Goal: Task Accomplishment & Management: Use online tool/utility

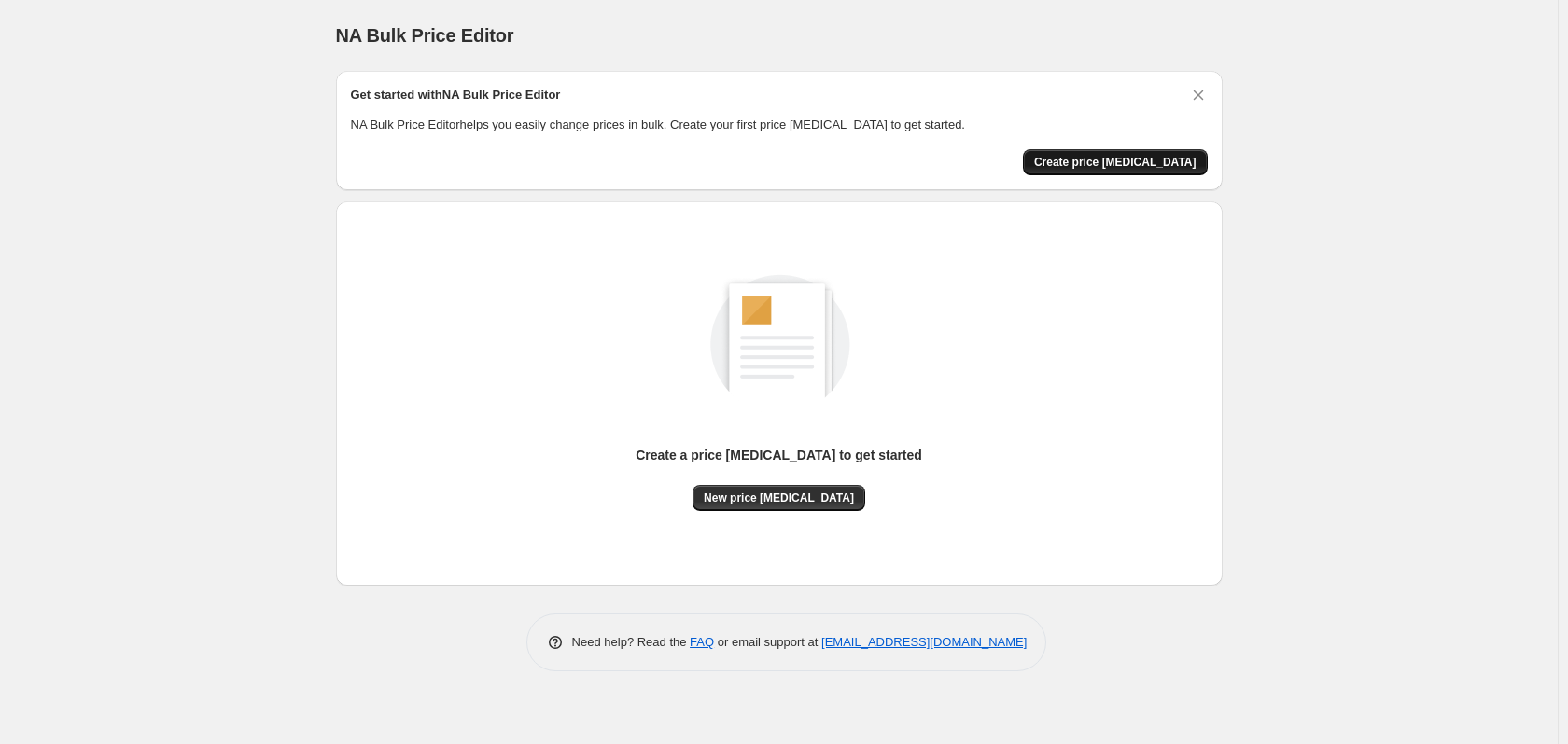
click at [1157, 164] on span "Create price change job" at bounding box center [1114, 162] width 162 height 15
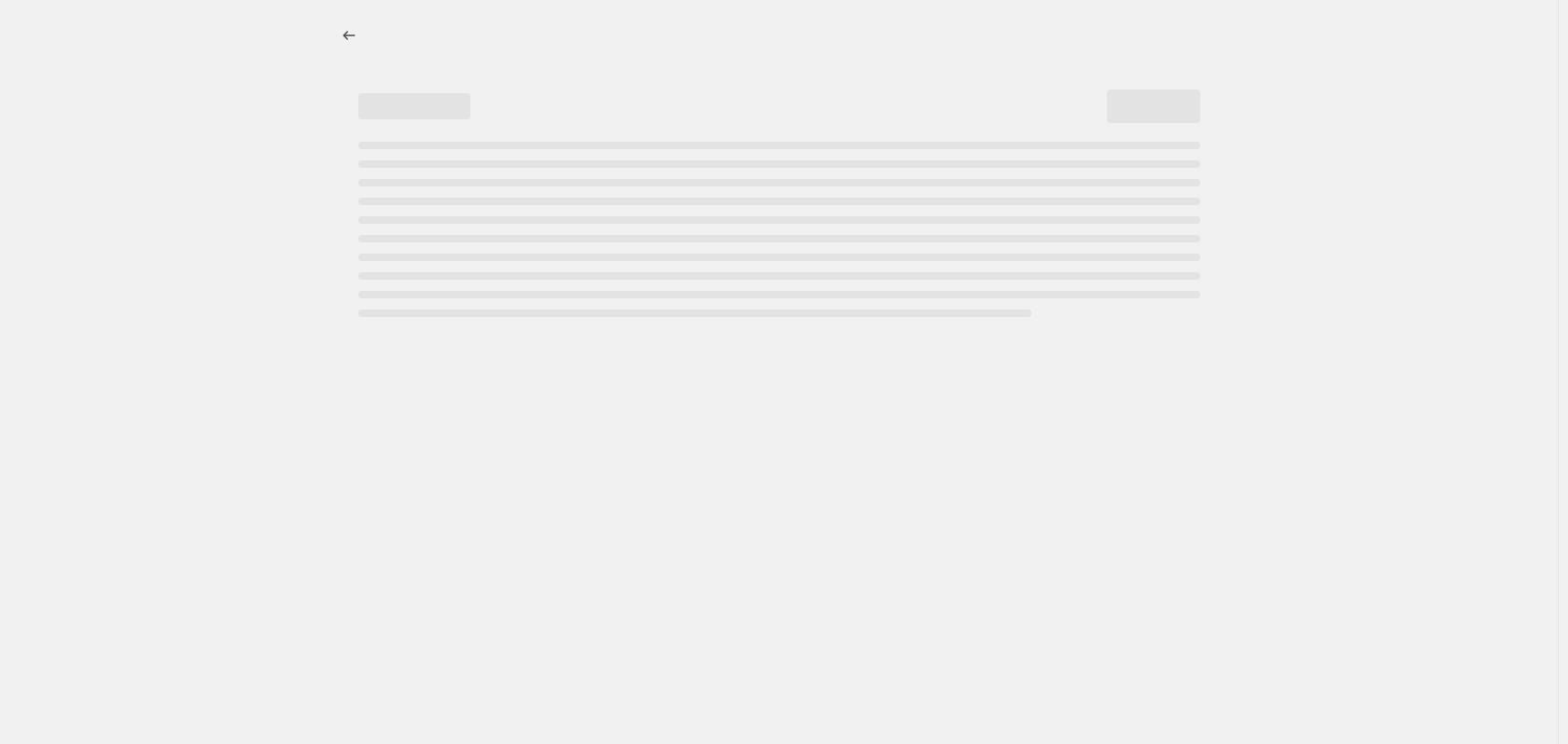
select select "percentage"
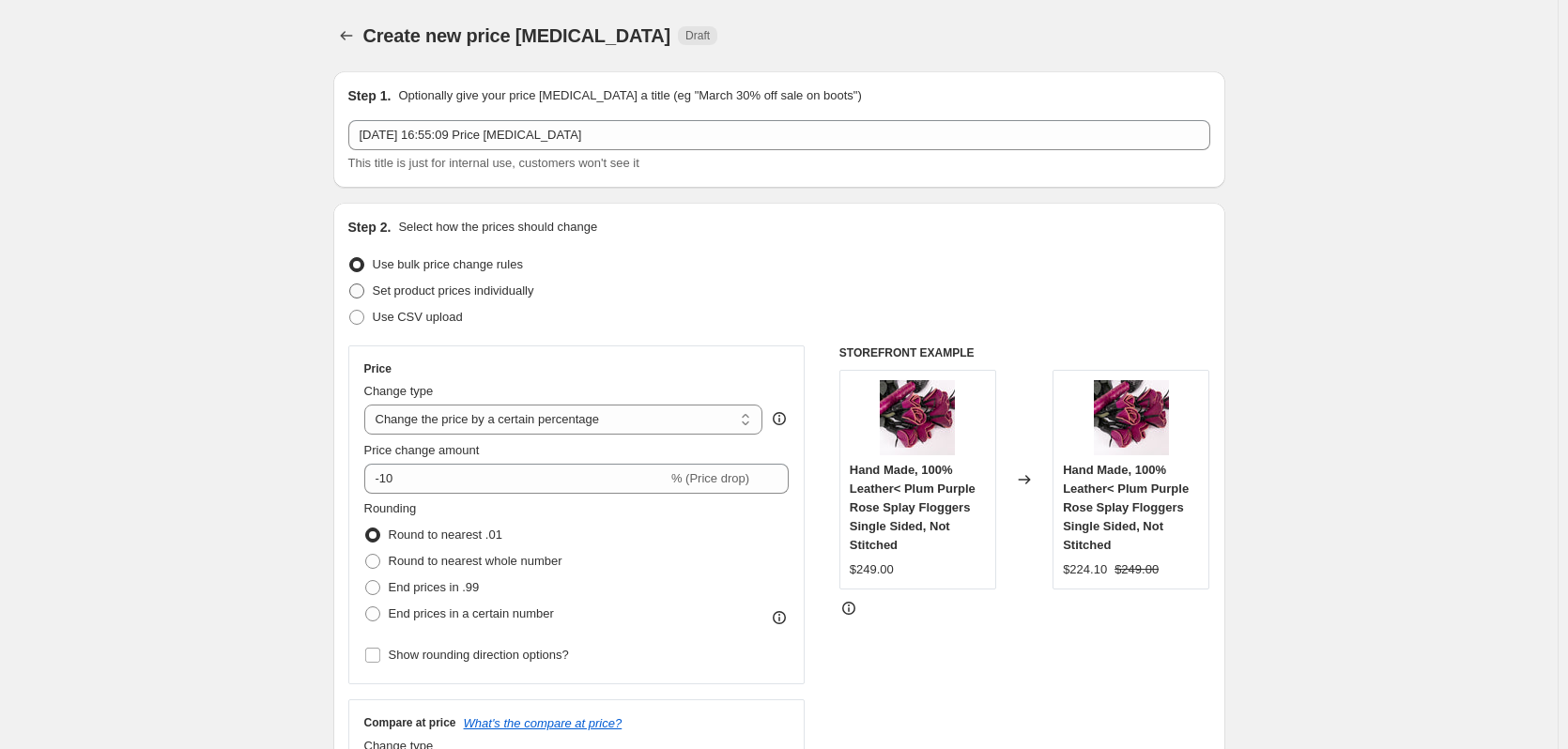
click at [393, 294] on span "Set product prices individually" at bounding box center [453, 290] width 161 height 14
click at [350, 285] on input "Set product prices individually" at bounding box center [349, 284] width 1 height 1
radio input "true"
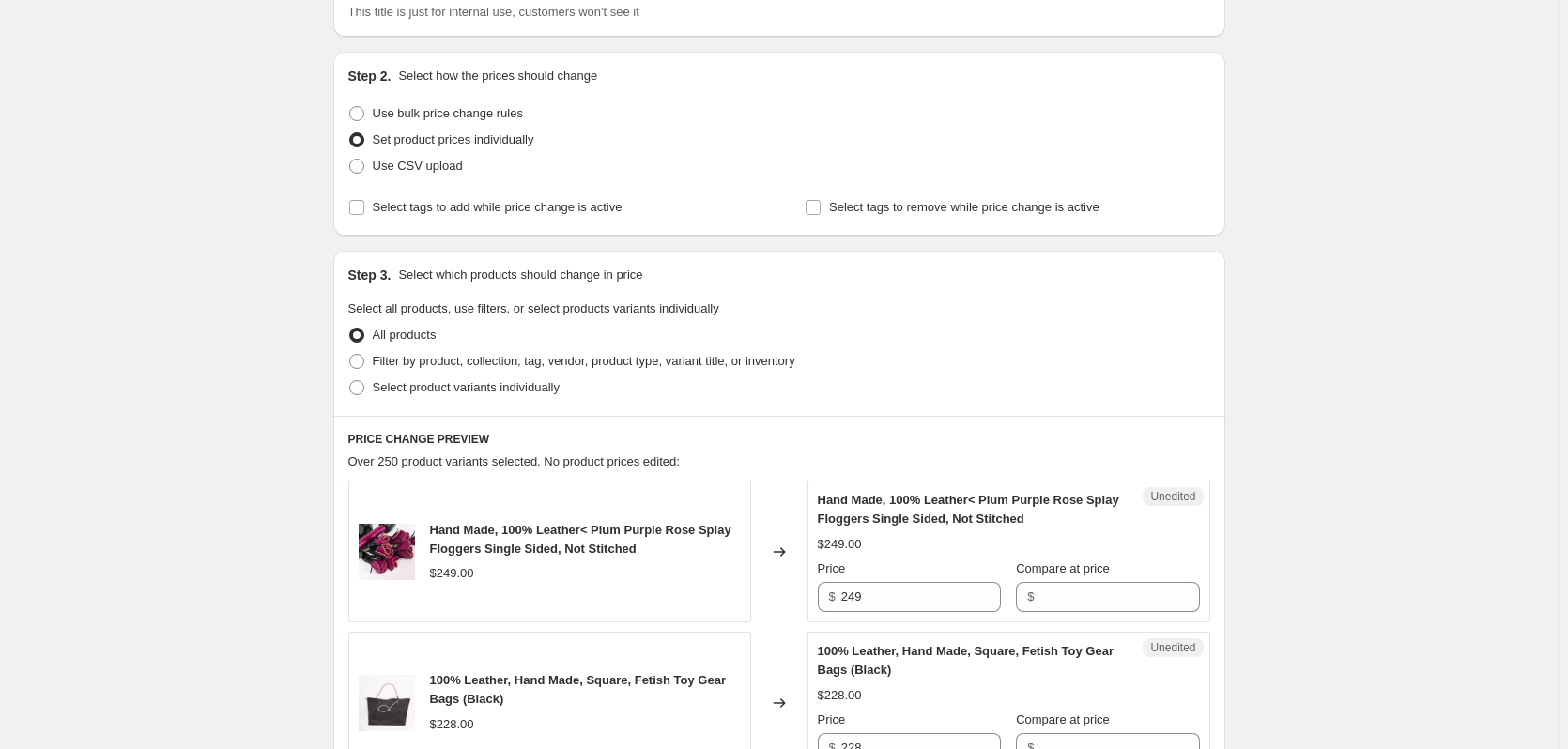
scroll to position [187, 0]
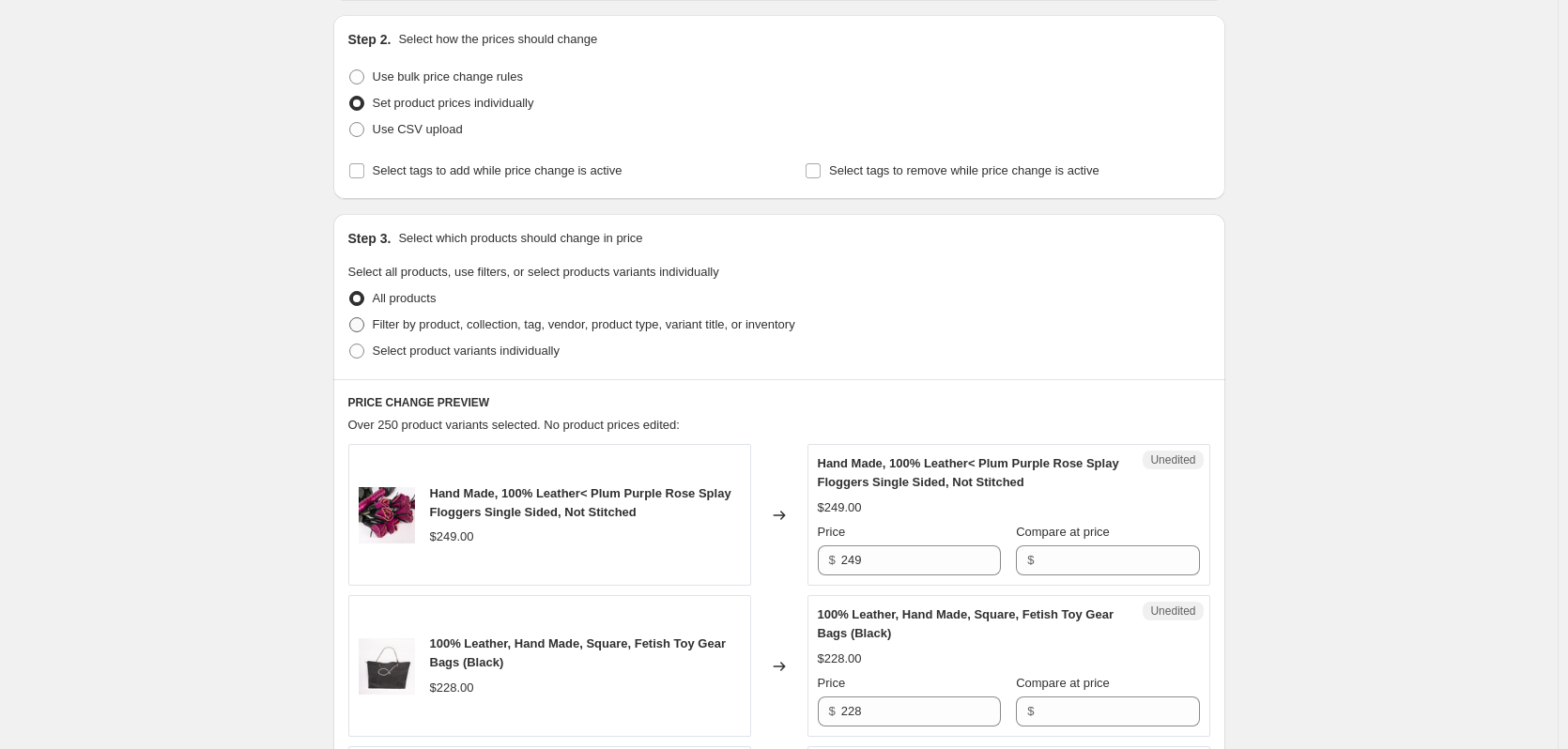
click at [426, 322] on span "Filter by product, collection, tag, vendor, product type, variant title, or inv…" at bounding box center [584, 324] width 423 height 14
click at [350, 318] on input "Filter by product, collection, tag, vendor, product type, variant title, or inv…" at bounding box center [349, 318] width 1 height 1
radio input "true"
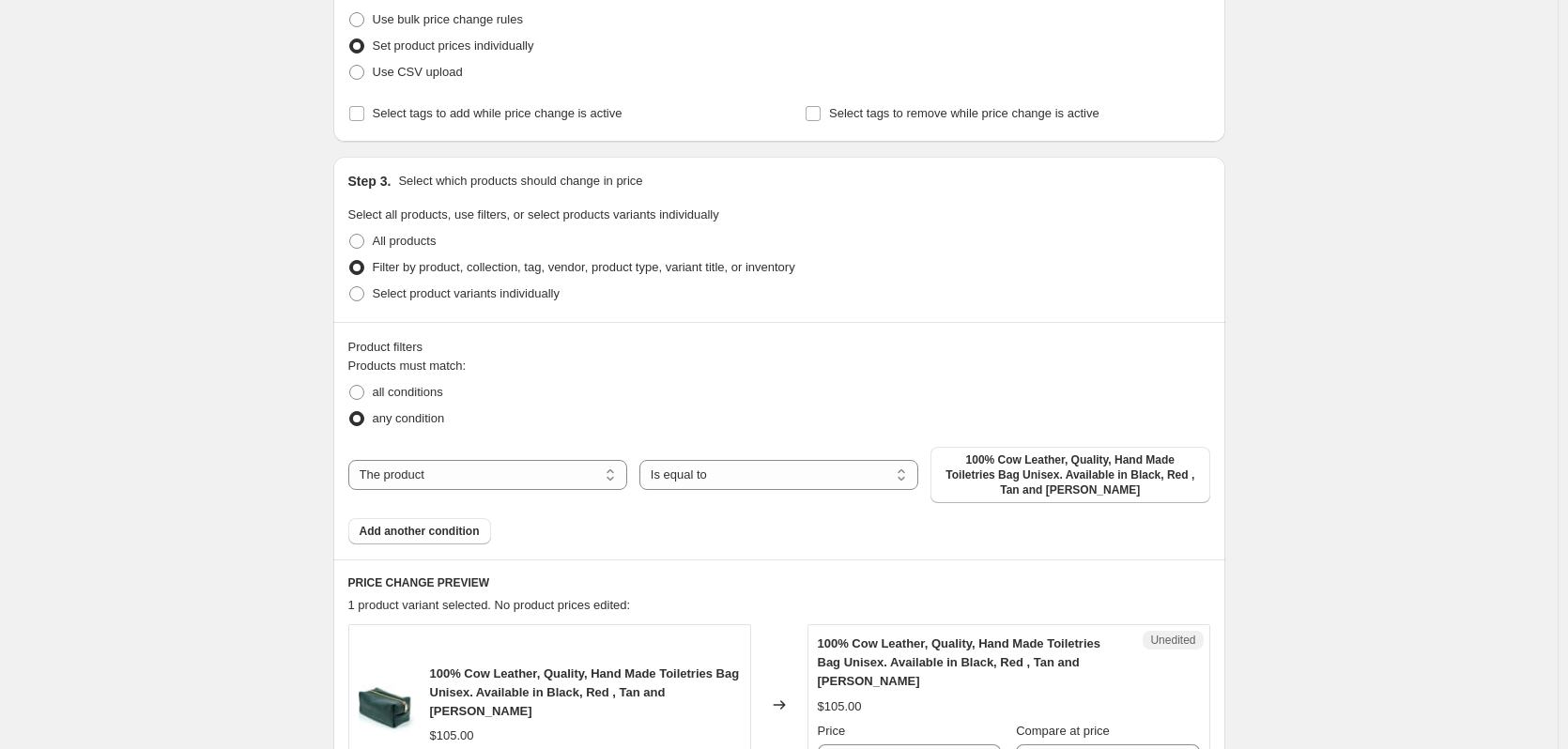
scroll to position [282, 0]
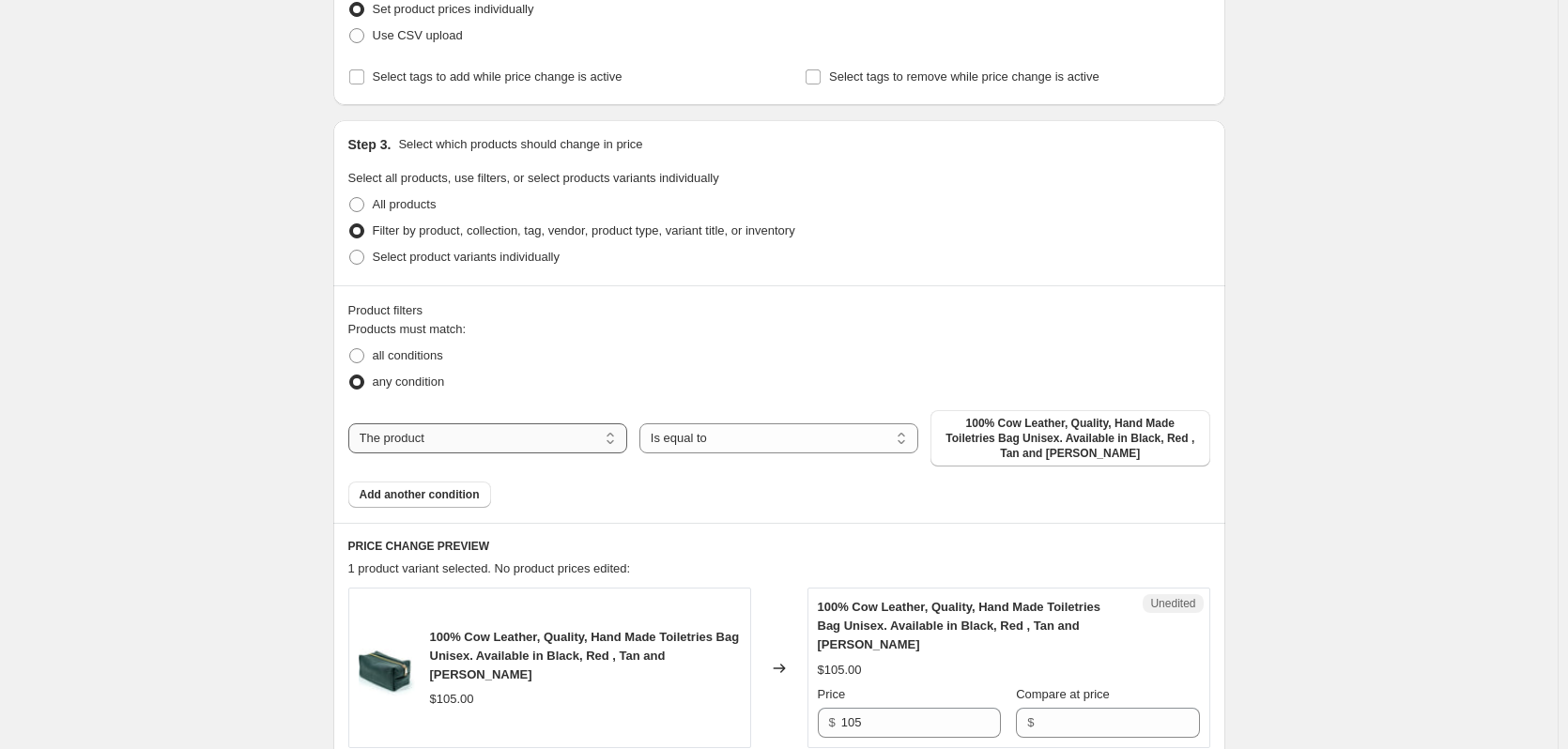
click at [518, 443] on select "The product The product's collection The product's tag The product's vendor The…" at bounding box center [488, 439] width 279 height 30
click at [488, 438] on select "The product The product's collection The product's tag The product's vendor The…" at bounding box center [488, 439] width 279 height 30
click at [712, 436] on select "Is equal to Is not equal to" at bounding box center [779, 439] width 279 height 30
click at [643, 424] on select "Is equal to Is not equal to" at bounding box center [779, 439] width 279 height 30
click at [1014, 456] on span "100% Cow Leather, Quality, Hand Made Toiletries Bag Unisex. Available in Black,…" at bounding box center [1070, 439] width 256 height 45
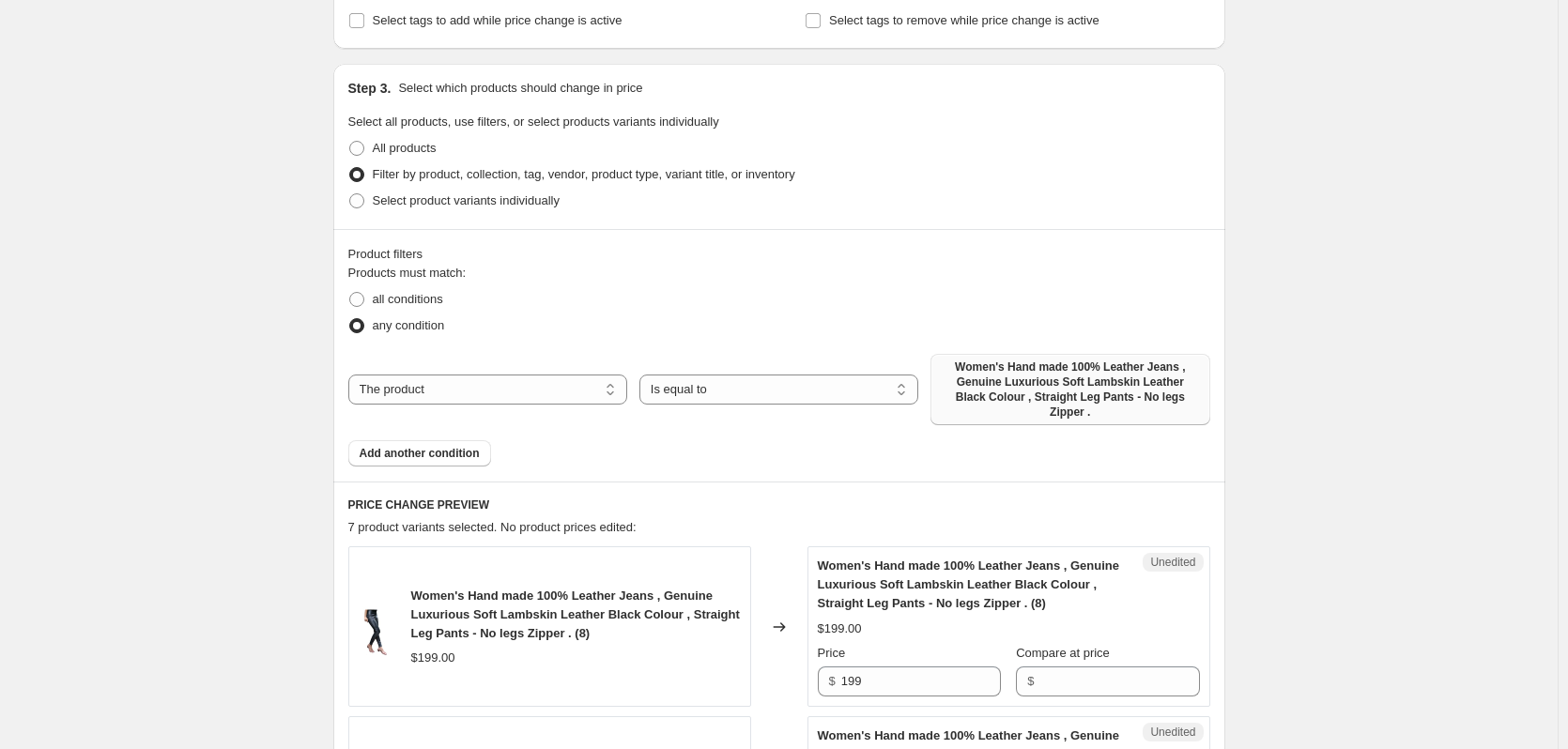
scroll to position [376, 0]
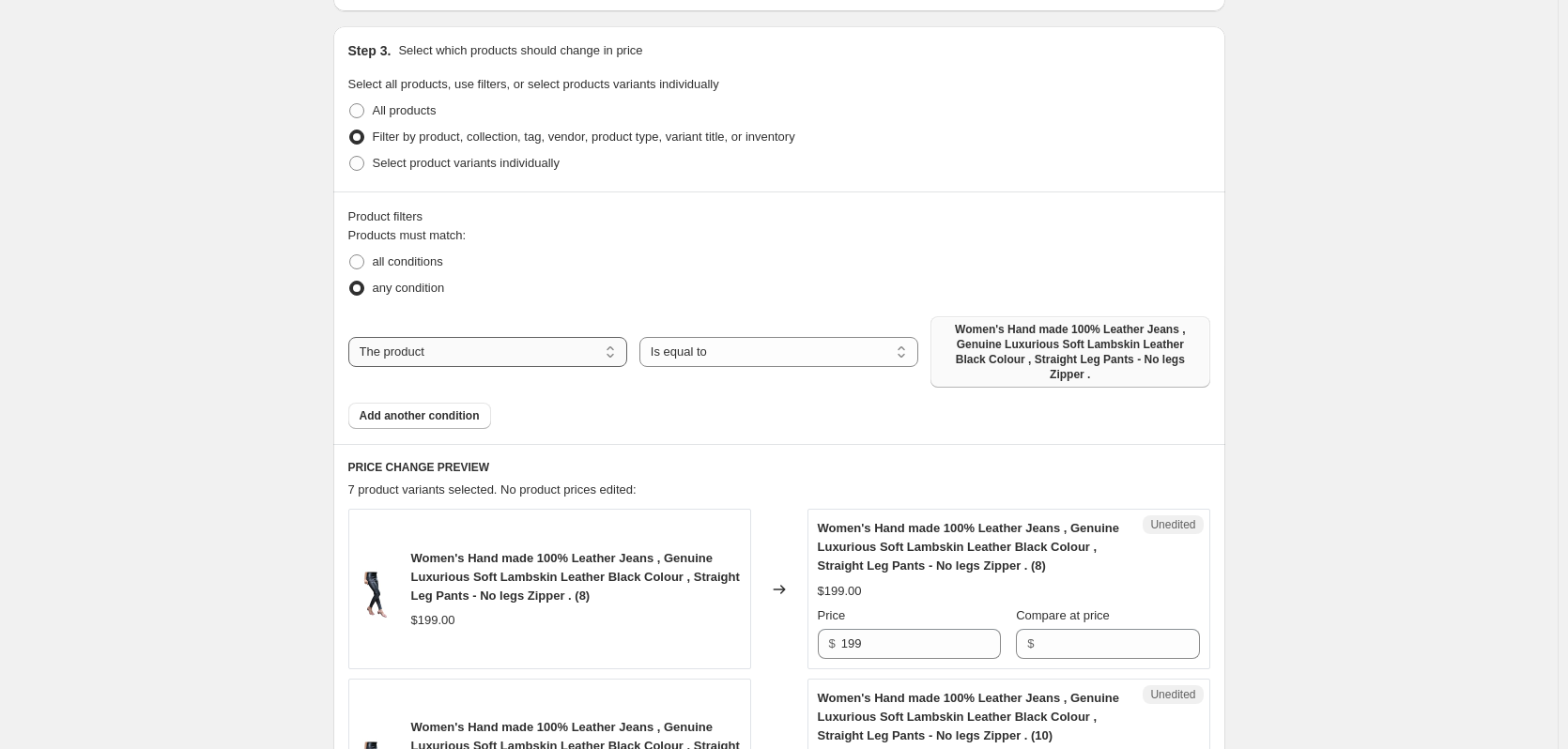
click at [500, 338] on select "The product The product's collection The product's tag The product's vendor The…" at bounding box center [488, 352] width 279 height 30
drag, startPoint x: 502, startPoint y: 282, endPoint x: 520, endPoint y: 281, distance: 18.0
click at [502, 282] on div "any condition" at bounding box center [779, 288] width 862 height 26
click at [697, 350] on select "Is equal to Is not equal to" at bounding box center [779, 352] width 279 height 30
click at [690, 285] on div "any condition" at bounding box center [779, 288] width 862 height 26
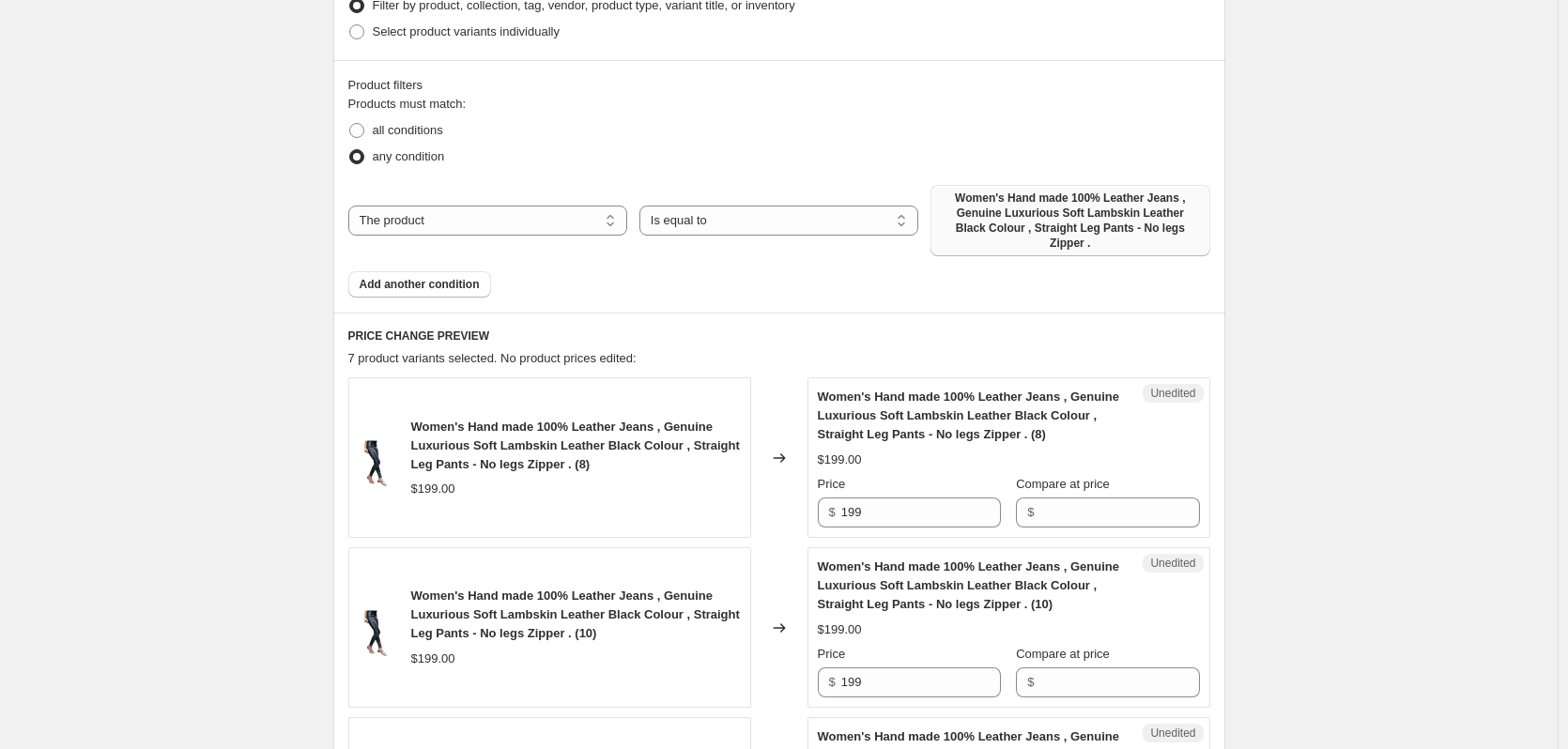
scroll to position [469, 0]
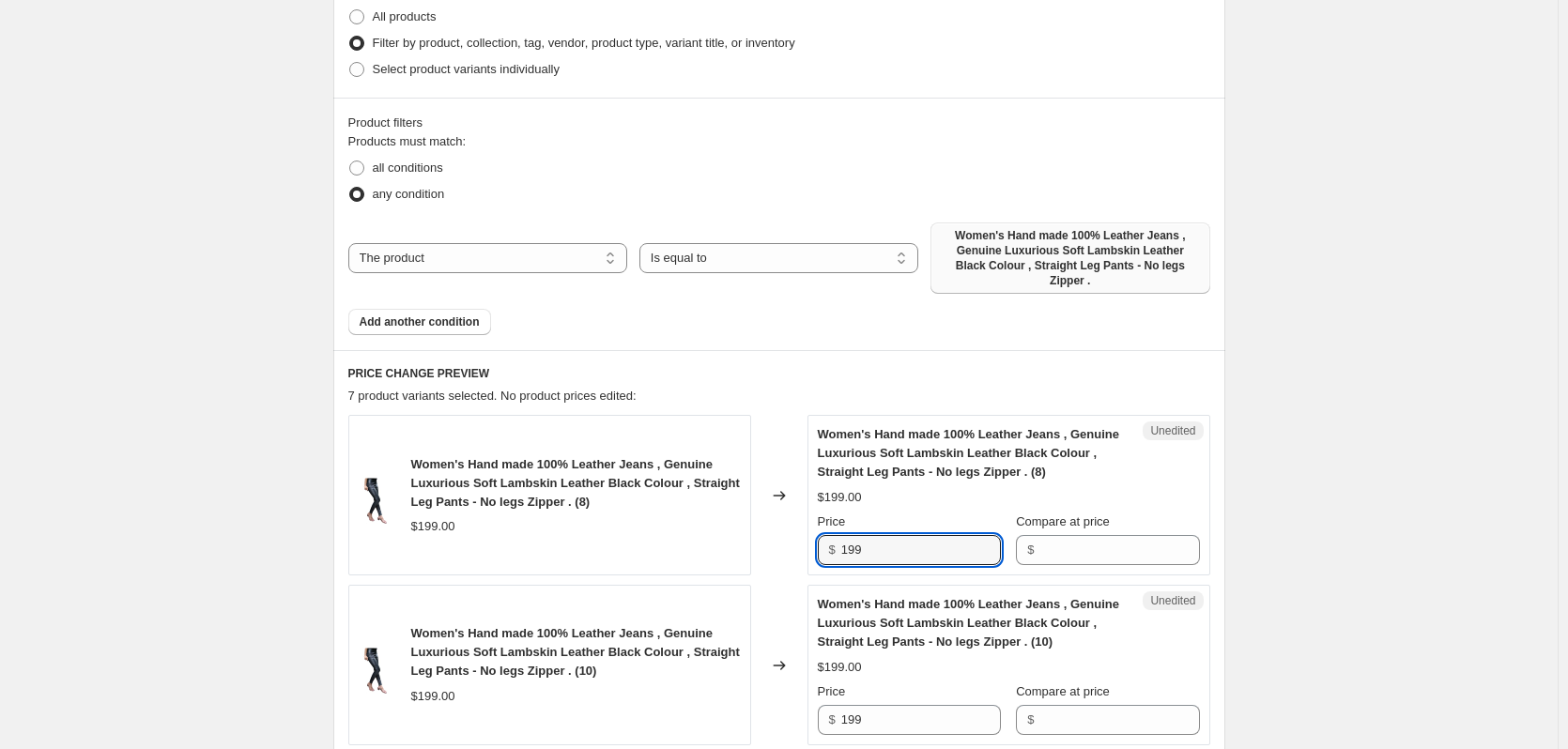
drag, startPoint x: 893, startPoint y: 529, endPoint x: 798, endPoint y: 531, distance: 95.0
click at [798, 531] on div "Women's Hand made 100% Leather Jeans , Genuine Luxurious Soft Lambskin Leather …" at bounding box center [779, 496] width 862 height 160
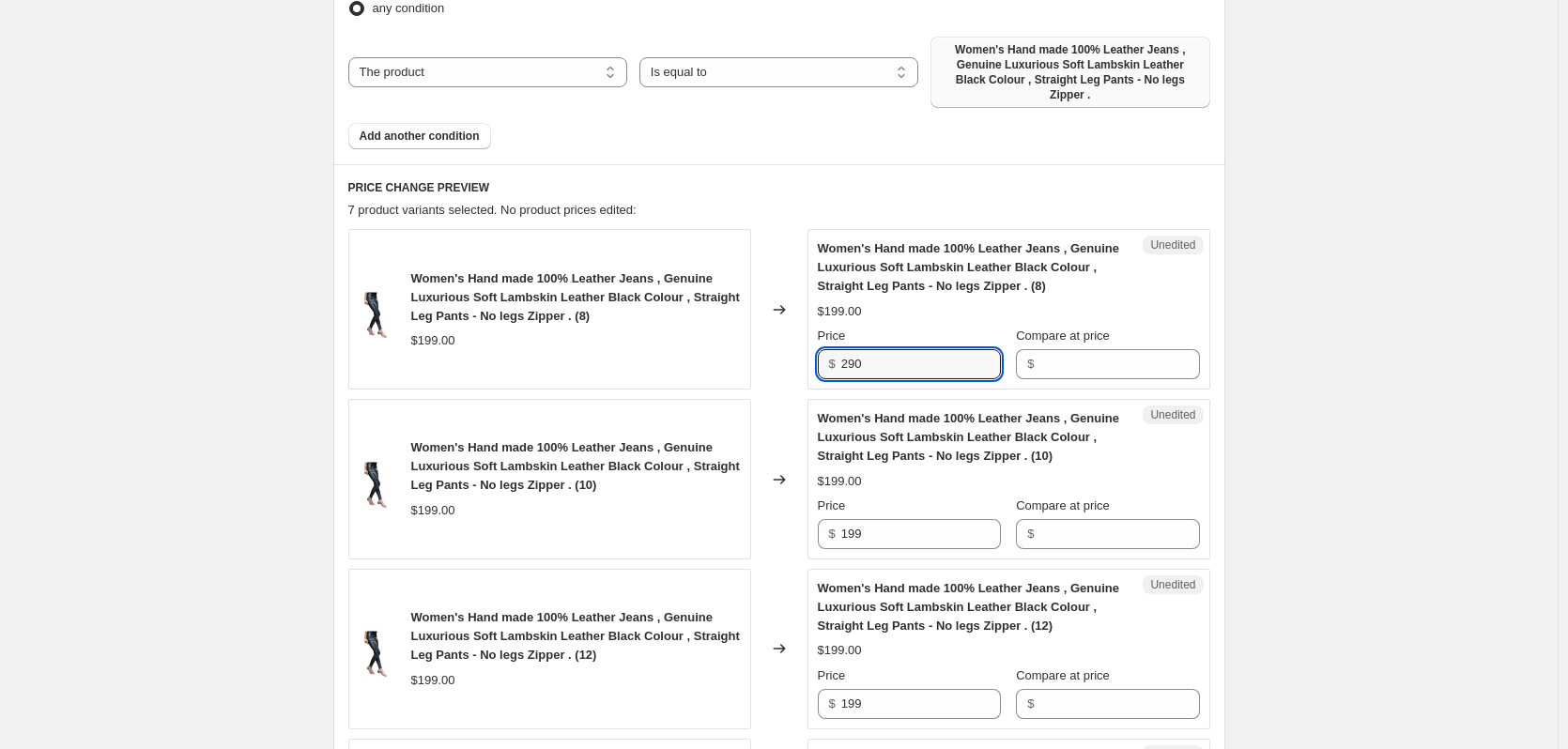
scroll to position [658, 0]
type input "290"
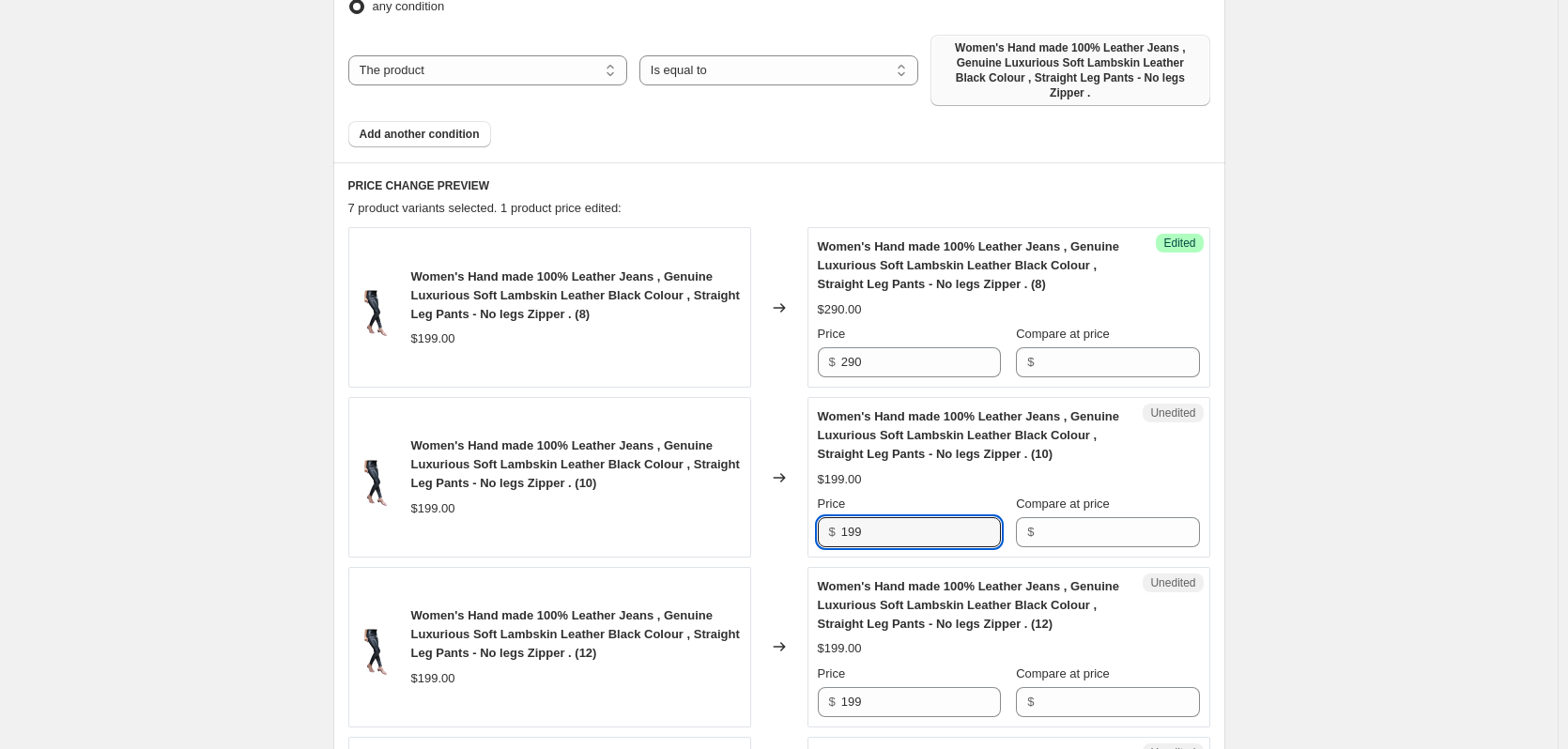
drag, startPoint x: 868, startPoint y: 520, endPoint x: 739, endPoint y: 499, distance: 130.7
click at [768, 506] on div "Women's Hand made 100% Leather Jeans , Genuine Luxurious Soft Lambskin Leather …" at bounding box center [779, 478] width 862 height 160
type input "290"
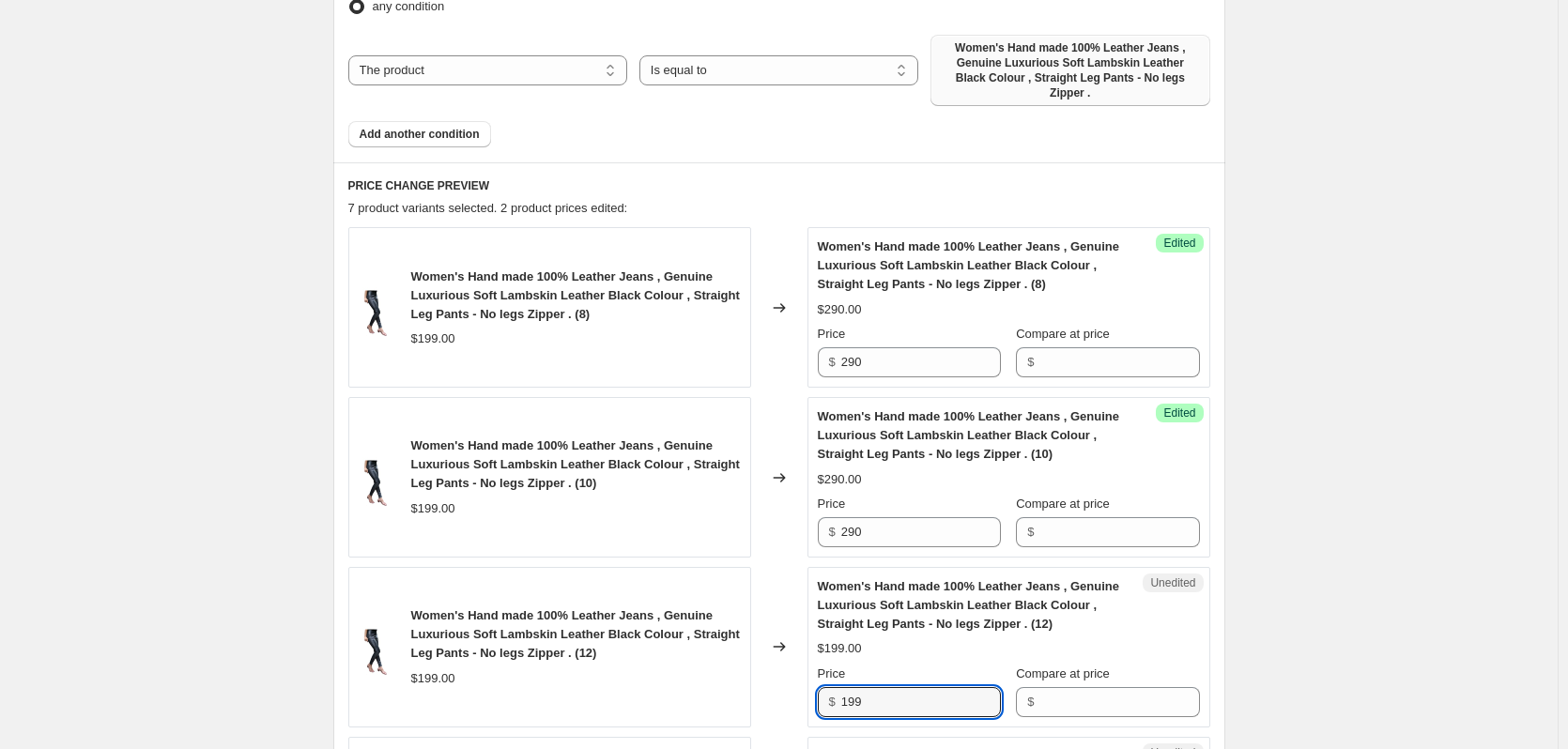
drag, startPoint x: 869, startPoint y: 686, endPoint x: 775, endPoint y: 684, distance: 94.0
click at [784, 688] on div "Women's Hand made 100% Leather Jeans , Genuine Luxurious Soft Lambskin Leather …" at bounding box center [779, 647] width 862 height 160
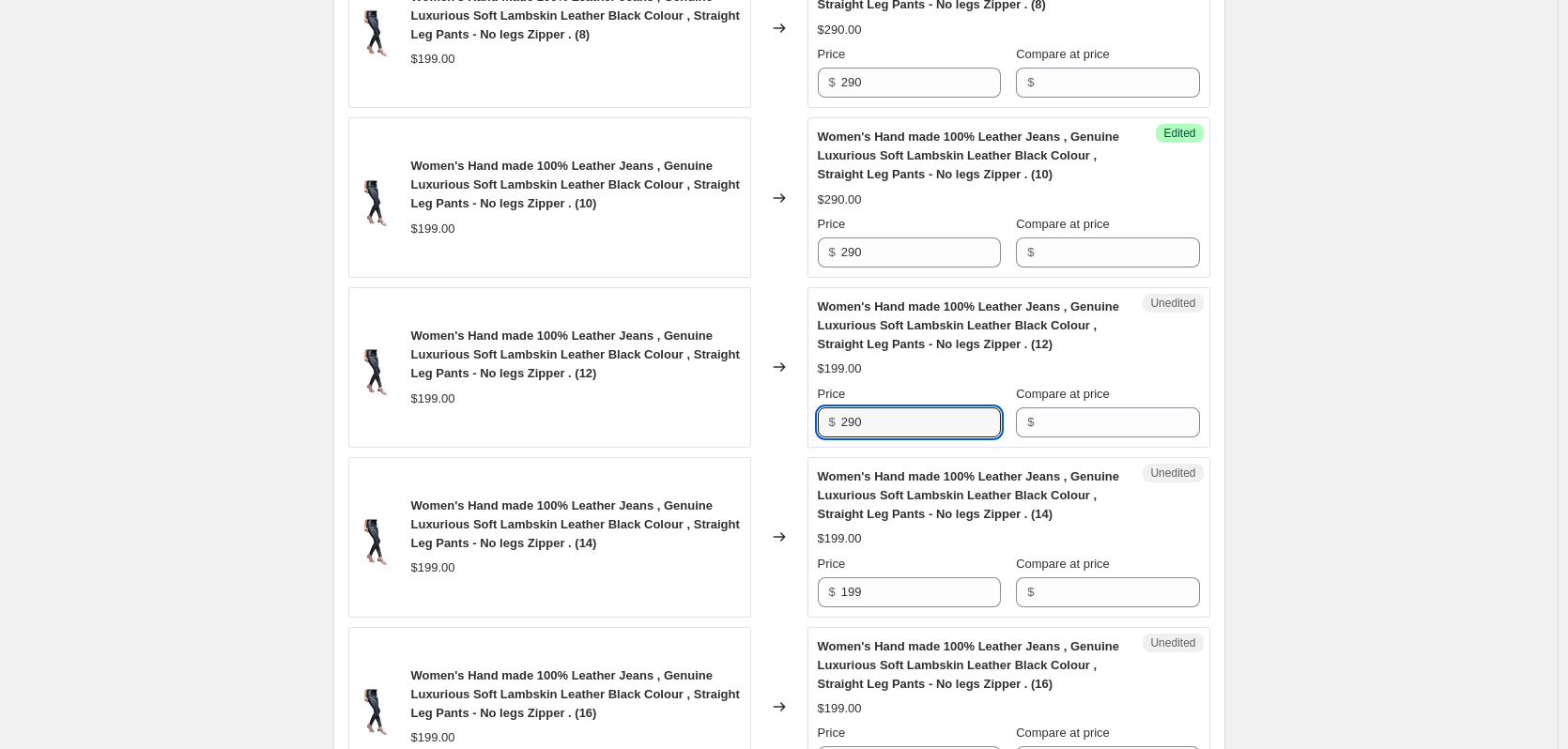
scroll to position [939, 0]
type input "290"
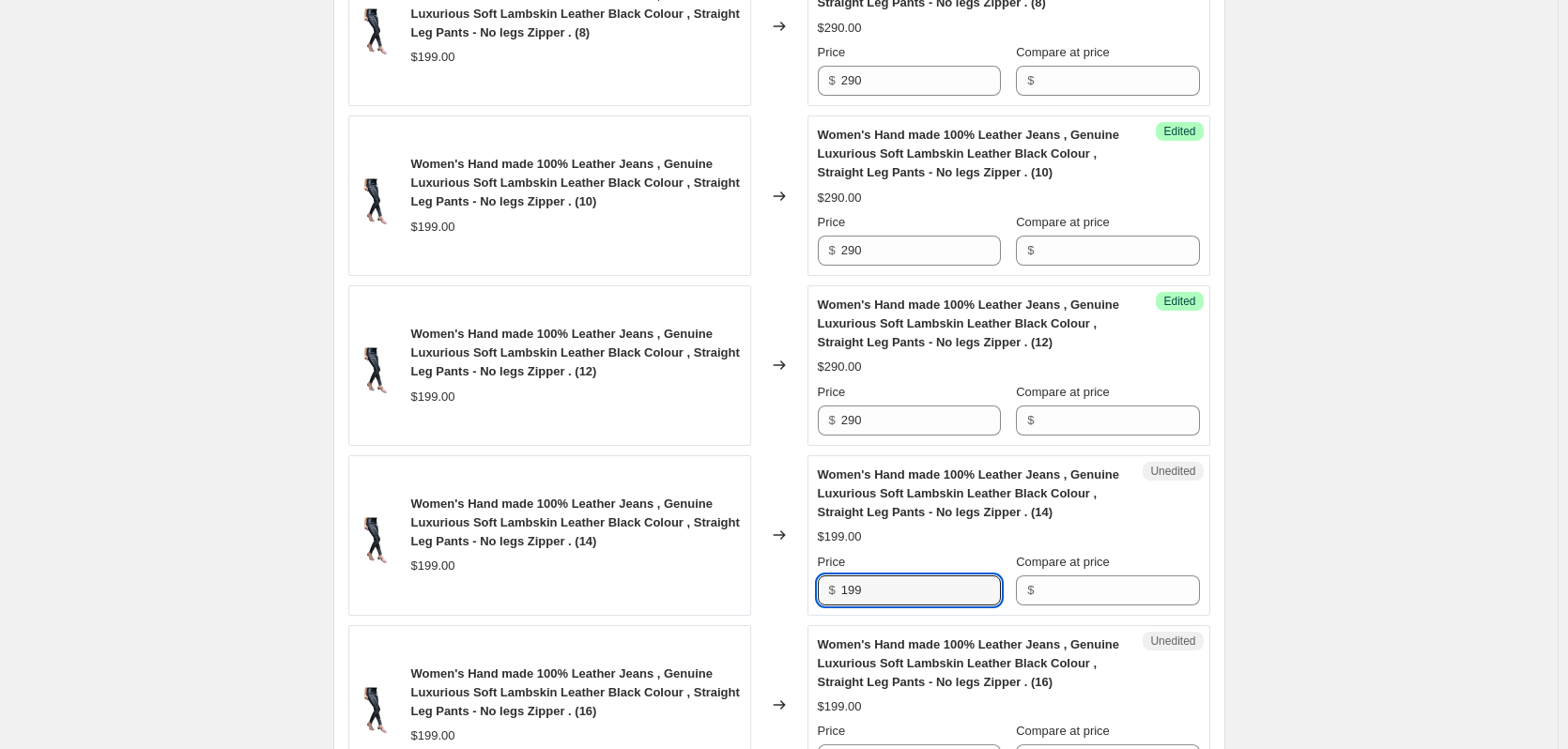
drag, startPoint x: 892, startPoint y: 578, endPoint x: 761, endPoint y: 576, distance: 131.0
click at [762, 576] on div "Women's Hand made 100% Leather Jeans , Genuine Luxurious Soft Lambskin Leather …" at bounding box center [779, 535] width 862 height 160
type input "290"
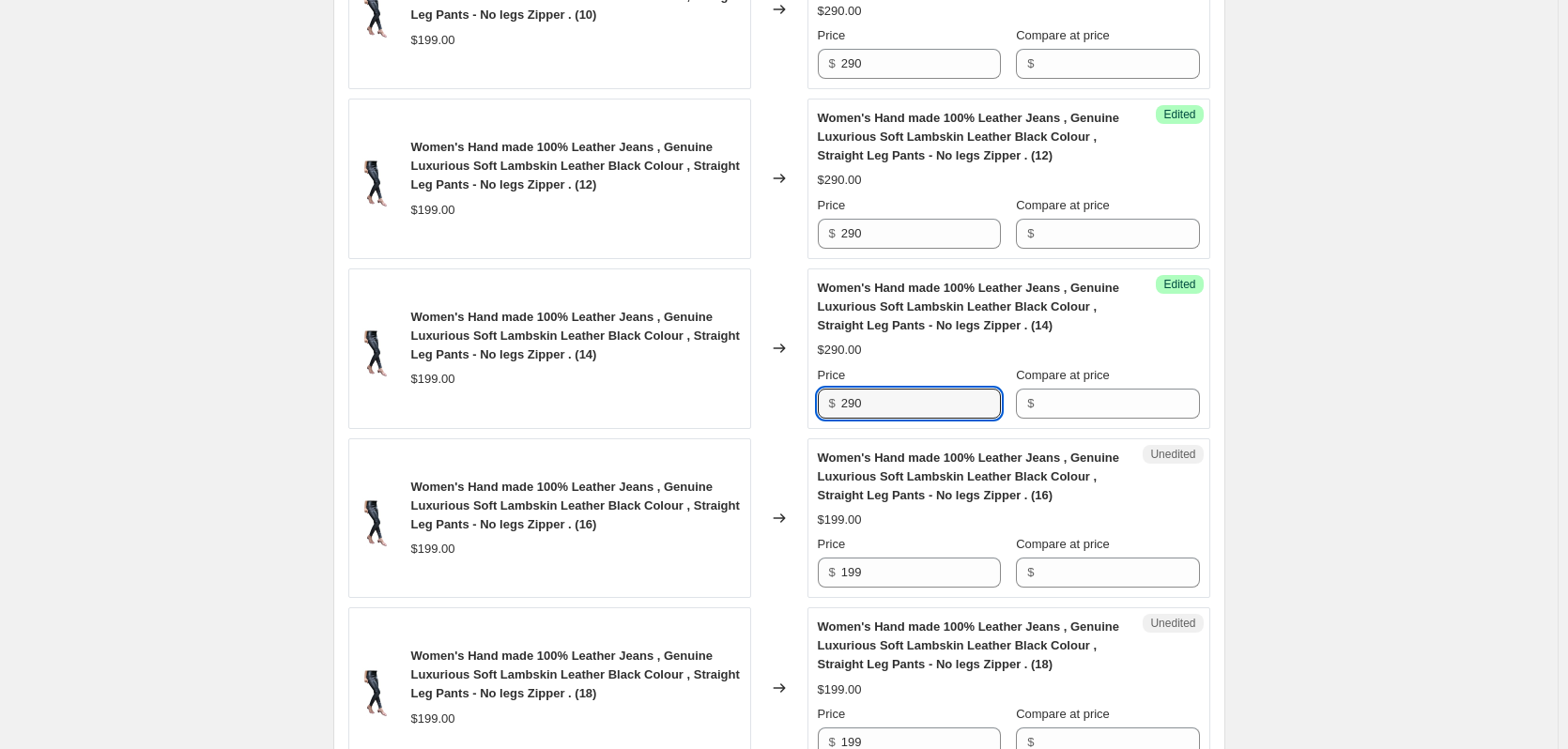
scroll to position [1127, 0]
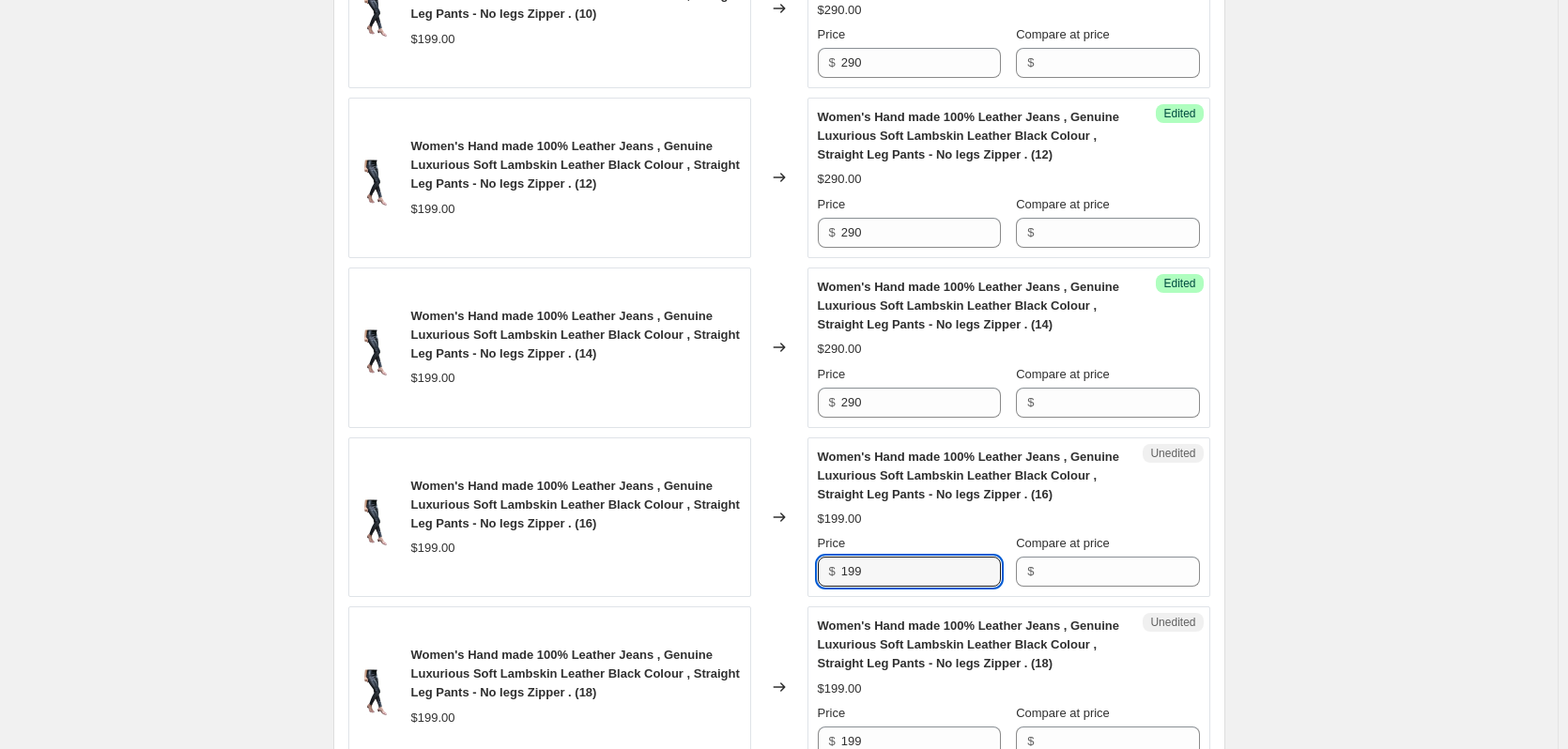
drag, startPoint x: 881, startPoint y: 554, endPoint x: 749, endPoint y: 556, distance: 132.0
click at [749, 556] on div "Women's Hand made 100% Leather Jeans , Genuine Luxurious Soft Lambskin Leather …" at bounding box center [779, 518] width 862 height 160
type input "5"
type input "290"
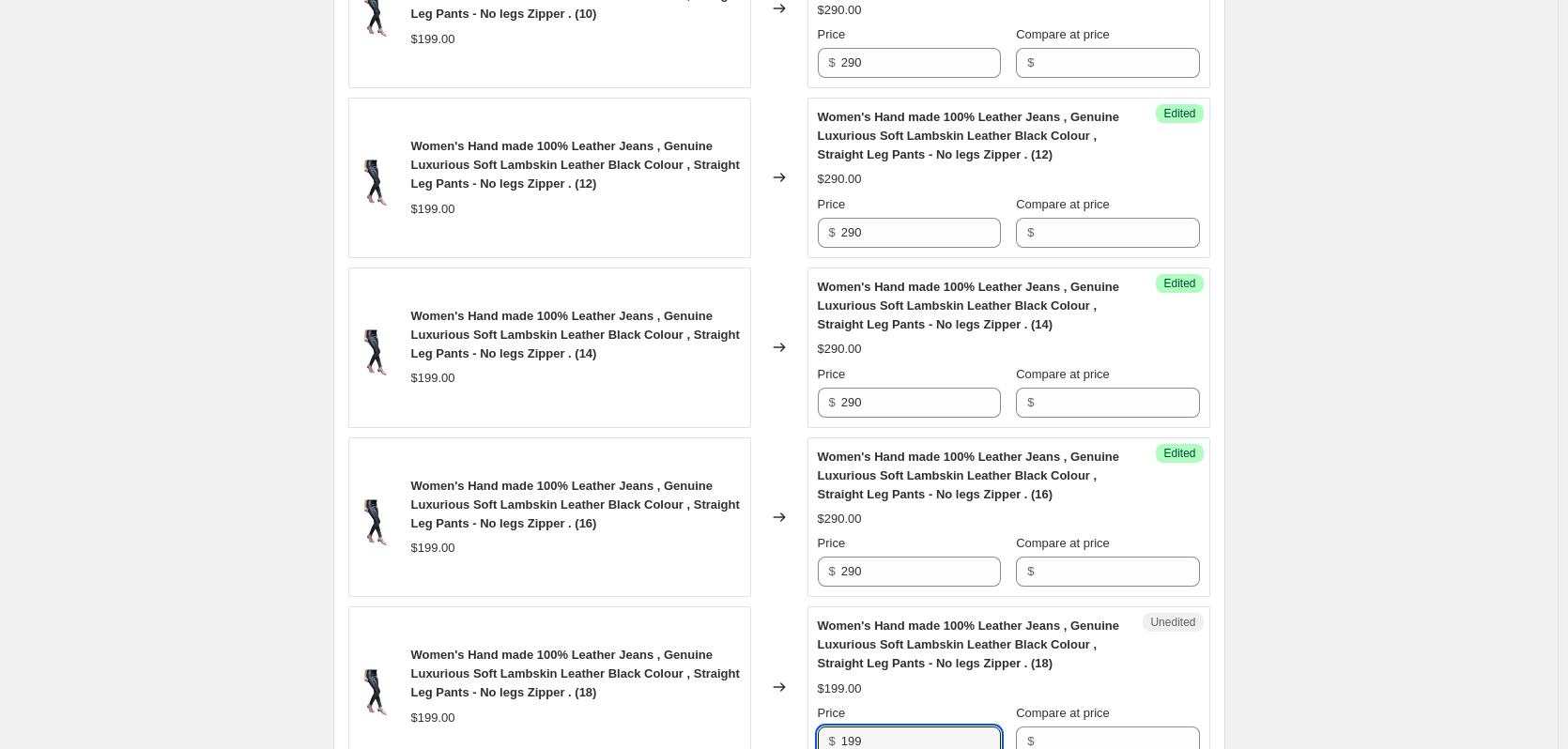
drag, startPoint x: 951, startPoint y: 725, endPoint x: 788, endPoint y: 727, distance: 163.0
click at [788, 727] on div "Women's Hand made 100% Leather Jeans , Genuine Luxurious Soft Lambskin Leather …" at bounding box center [779, 687] width 862 height 160
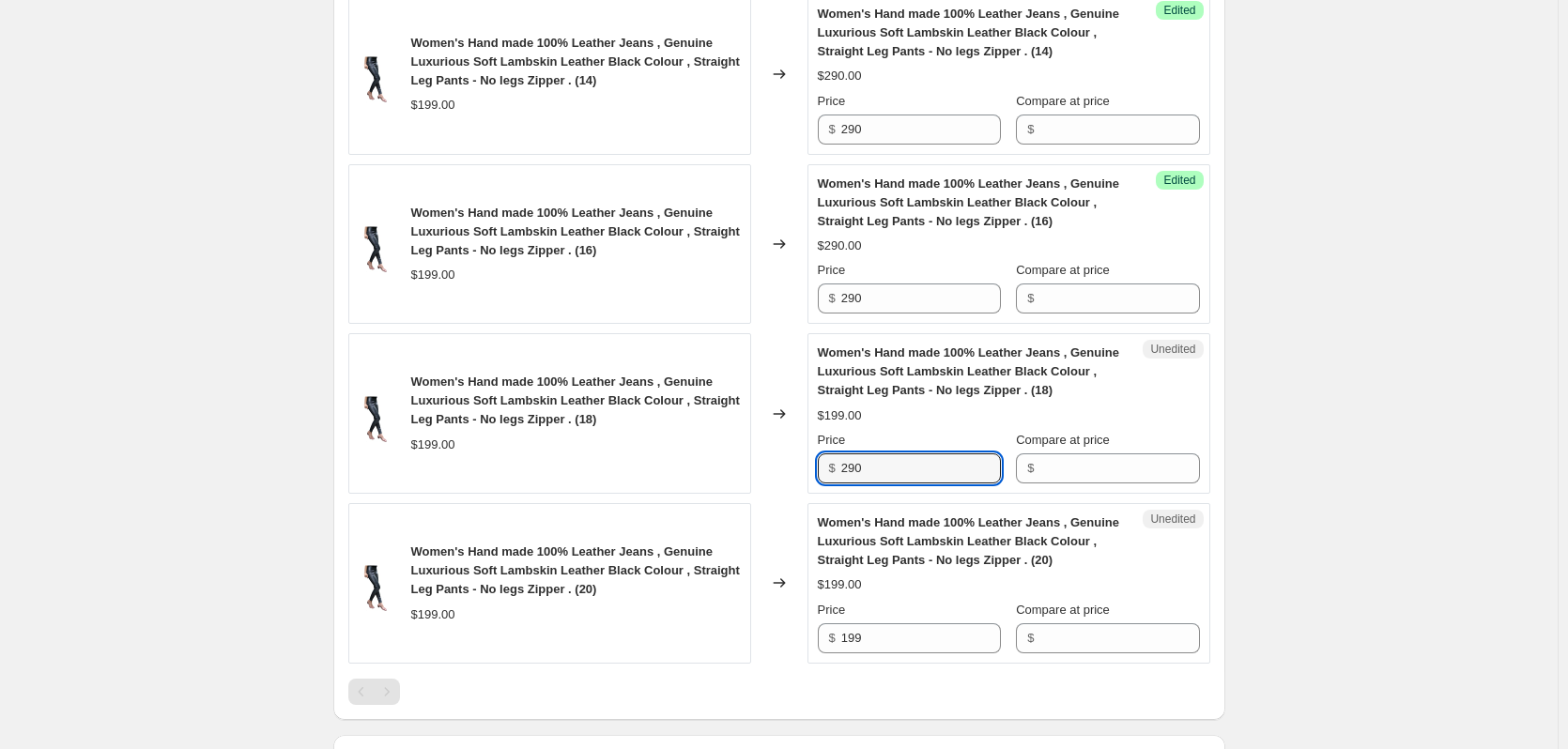
scroll to position [1503, 0]
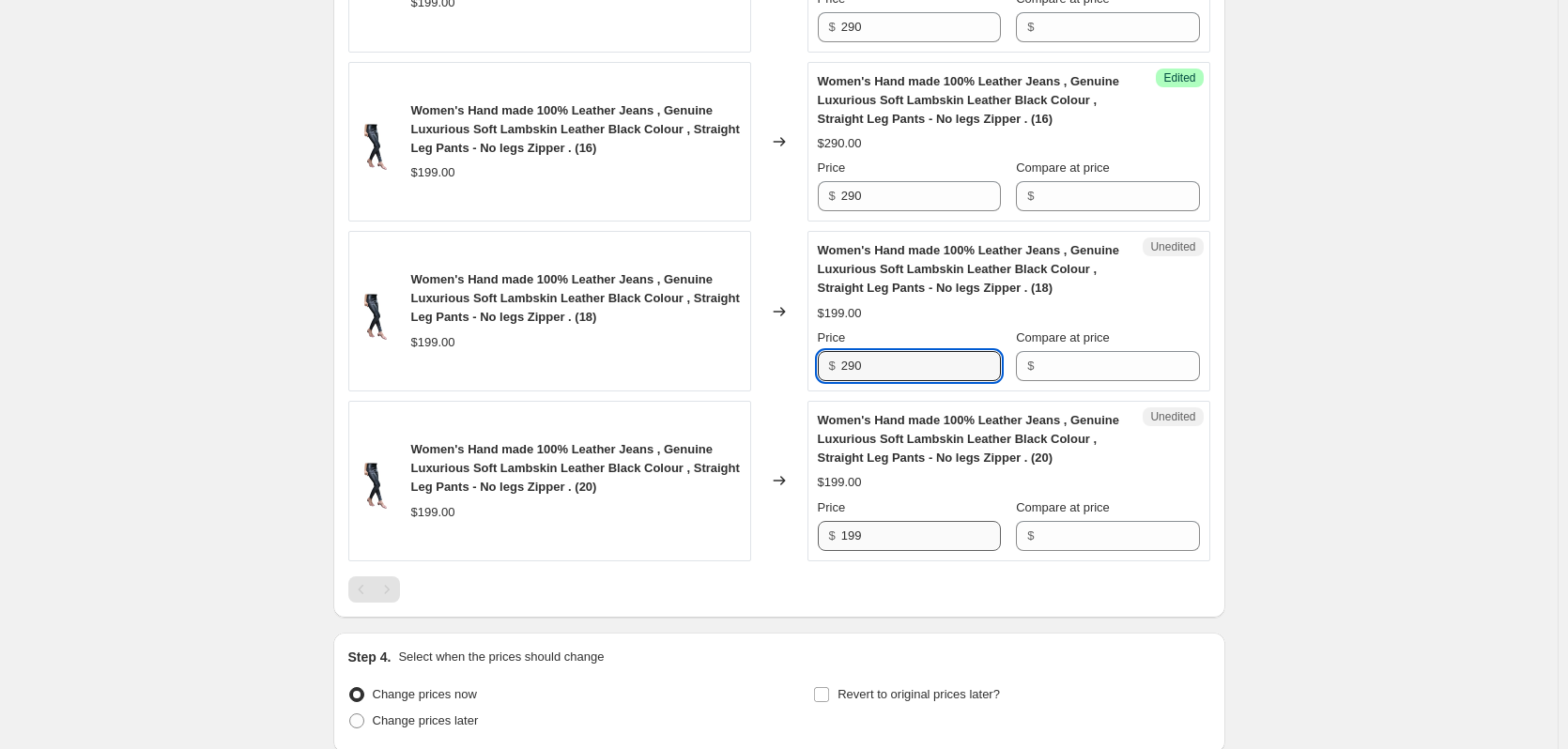
type input "290"
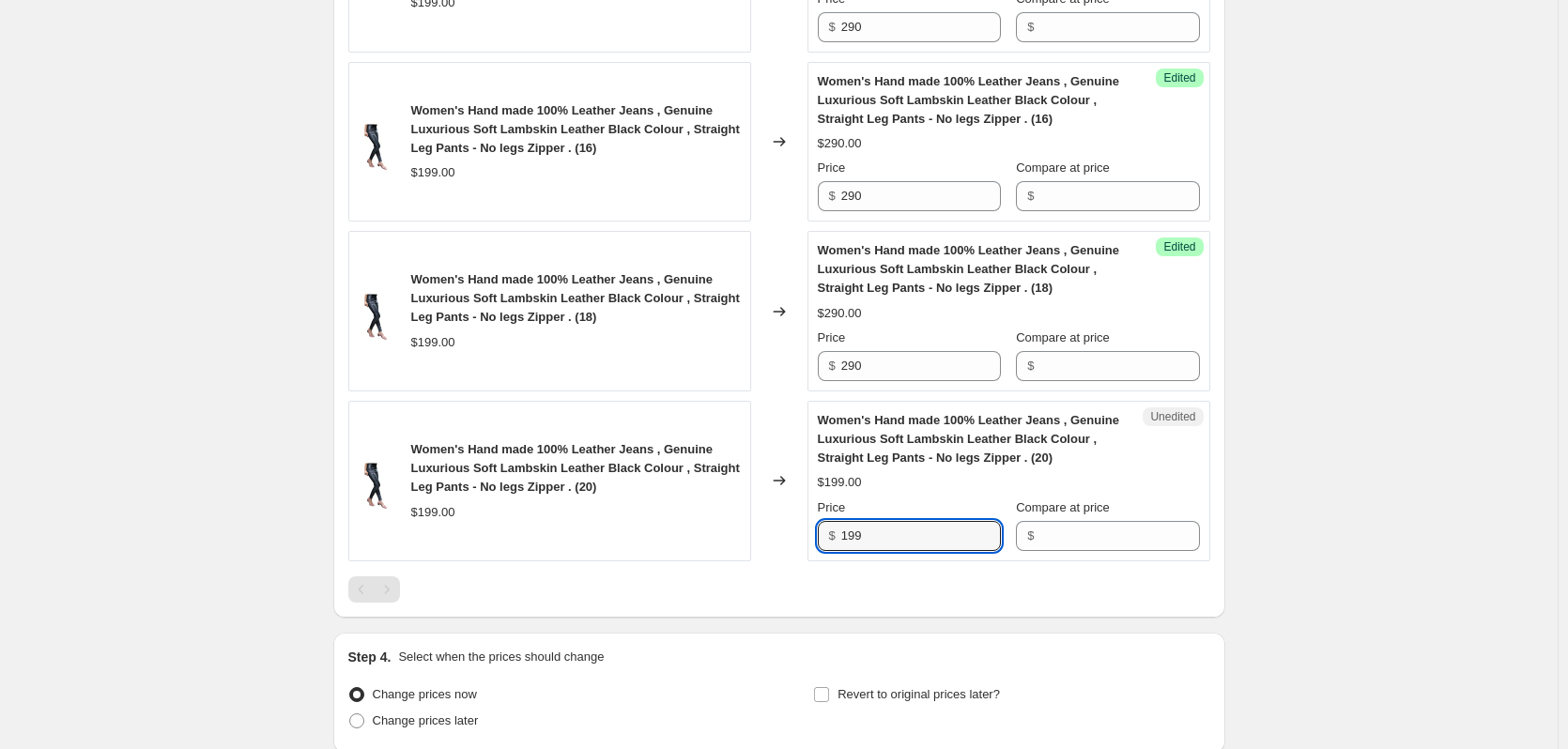
drag, startPoint x: 895, startPoint y: 526, endPoint x: 802, endPoint y: 528, distance: 93.0
click at [802, 528] on div "Women's Hand made 100% Leather Jeans , Genuine Luxurious Soft Lambskin Leather …" at bounding box center [779, 481] width 862 height 160
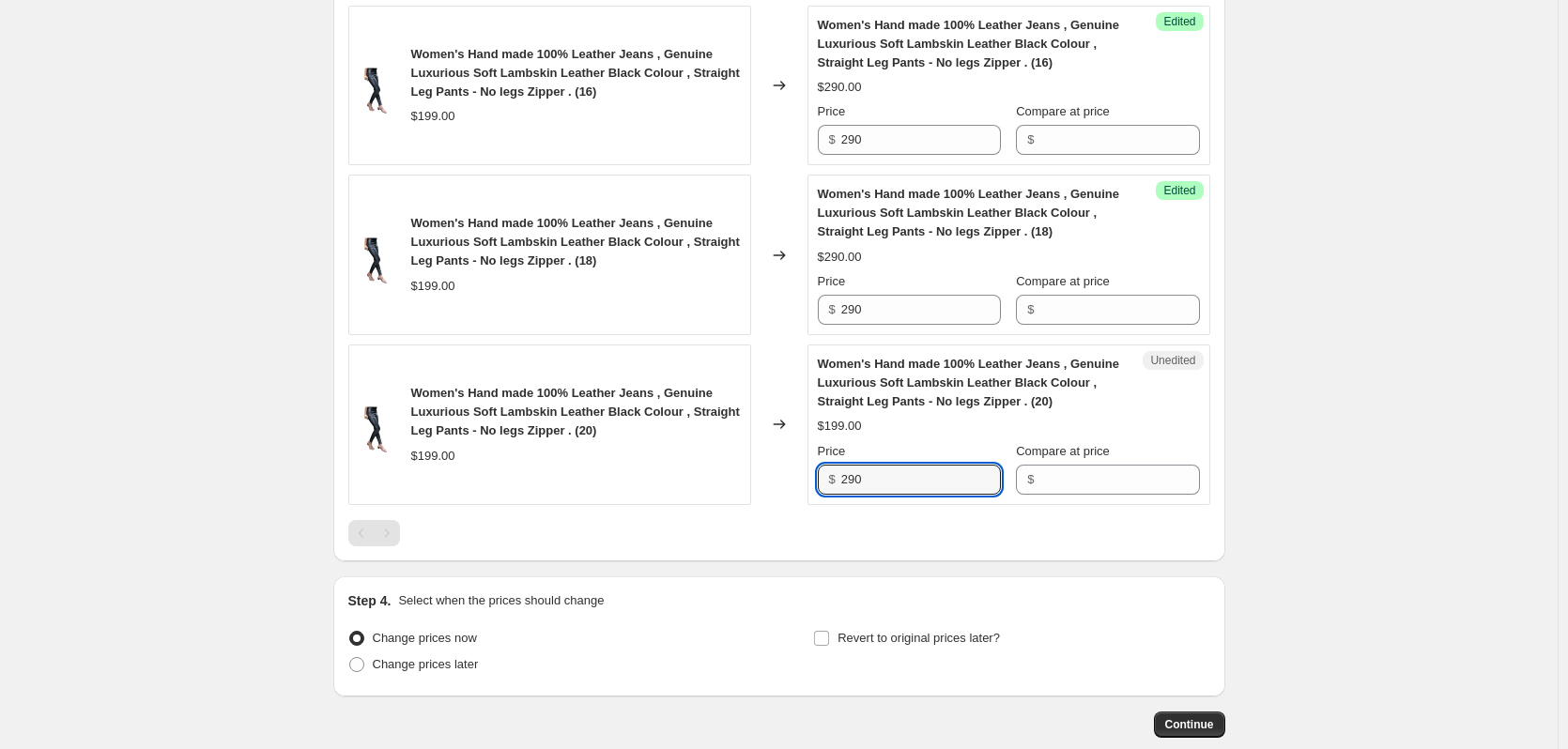
scroll to position [1597, 0]
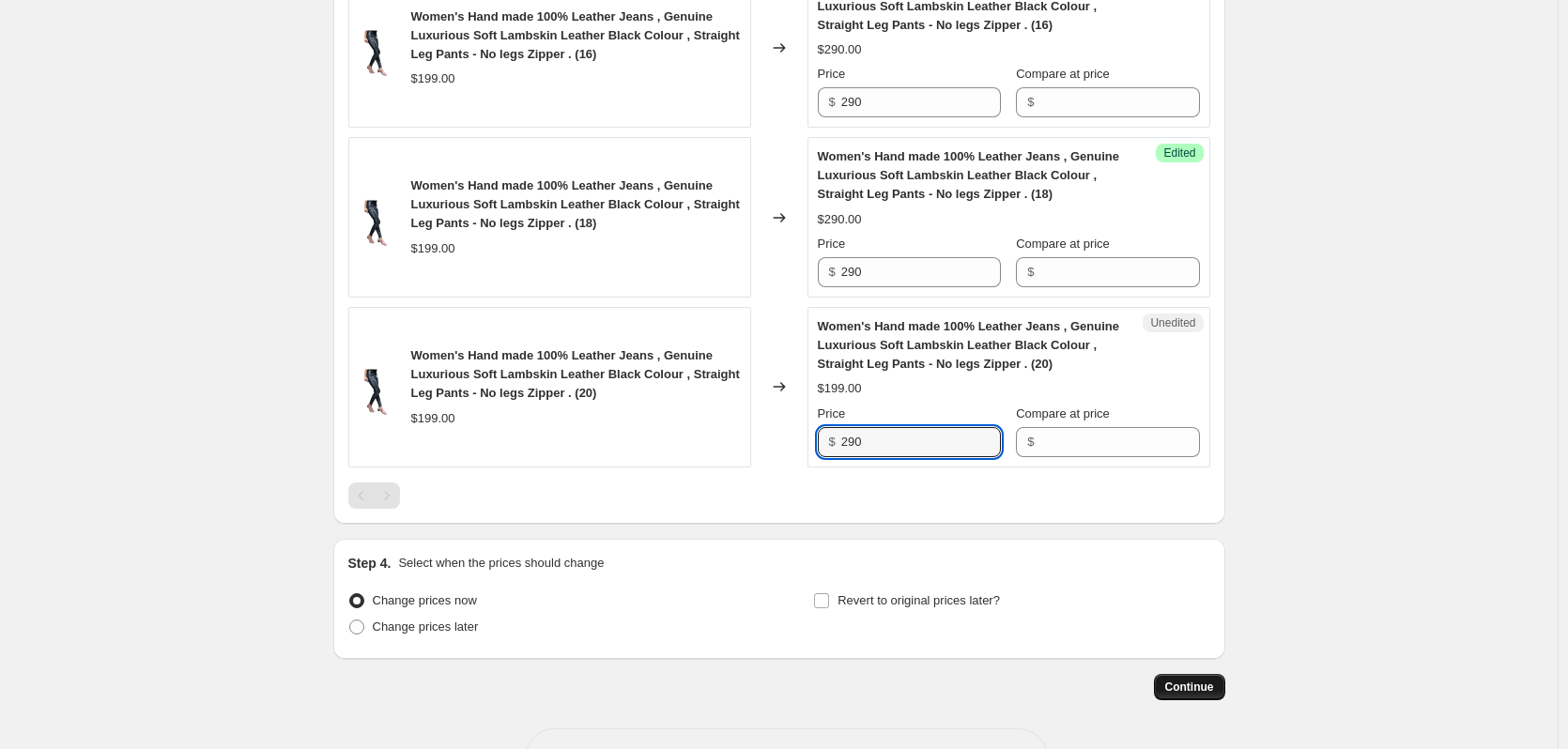
type input "290"
click at [1193, 680] on span "Continue" at bounding box center [1189, 688] width 49 height 15
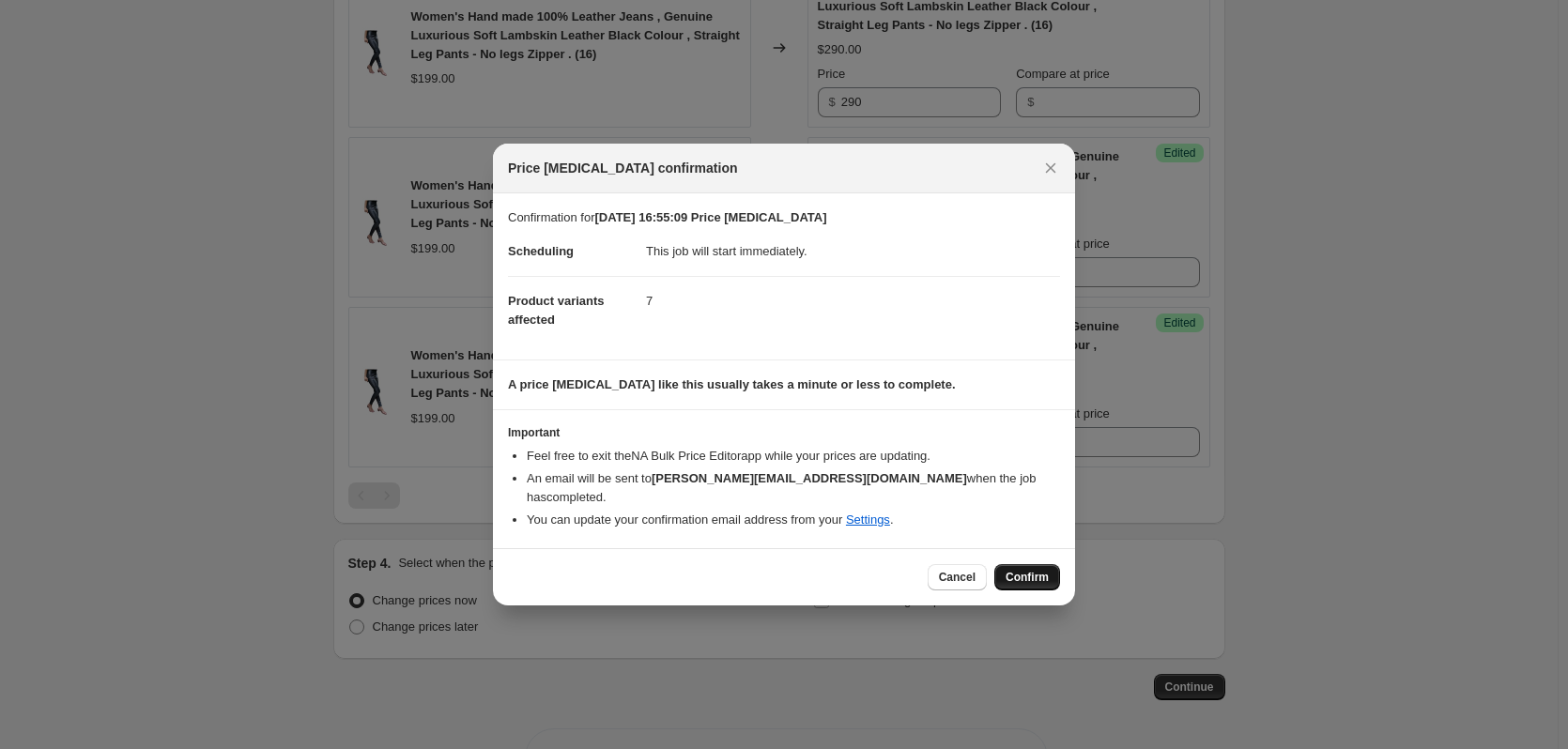
click at [1023, 570] on span "Confirm" at bounding box center [1027, 578] width 43 height 15
